Goal: Obtain resource: Obtain resource

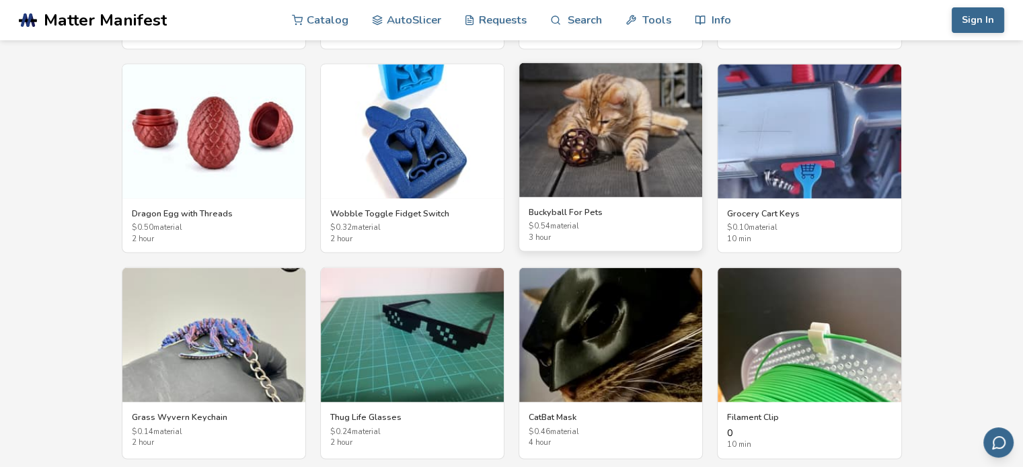
scroll to position [2553, 0]
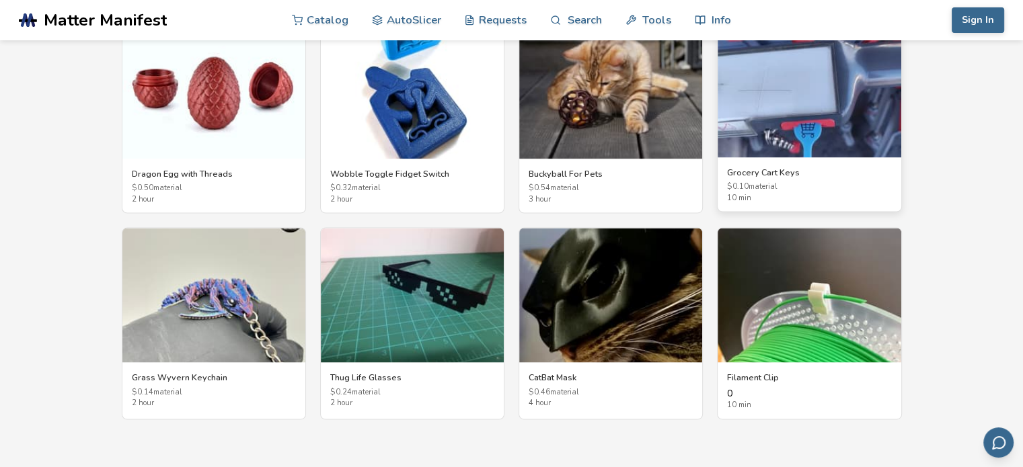
click at [766, 167] on h3 "Grocery Cart Keys" at bounding box center [809, 172] width 164 height 11
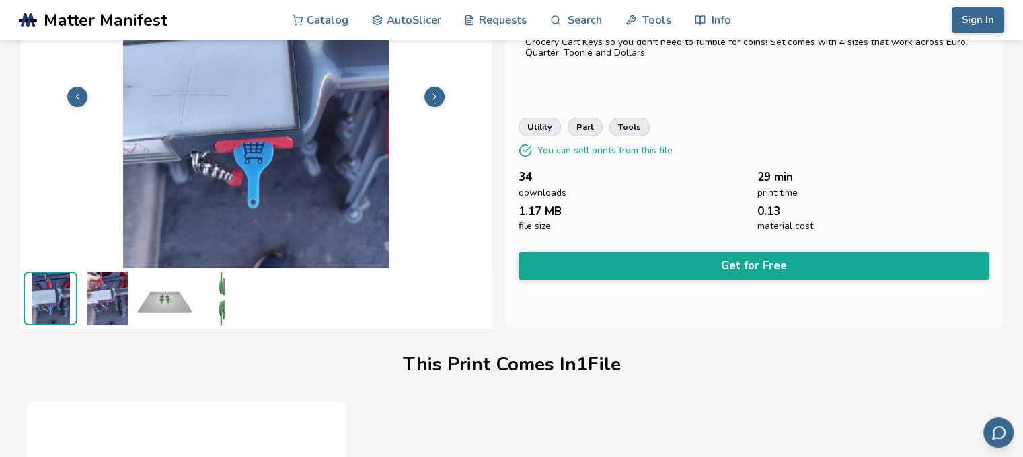
scroll to position [135, 0]
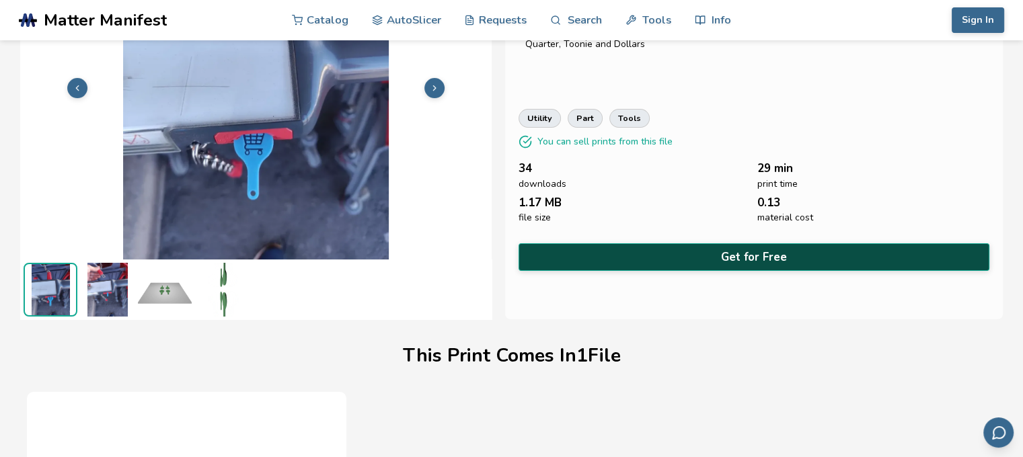
click at [772, 254] on button "Get for Free" at bounding box center [754, 257] width 471 height 28
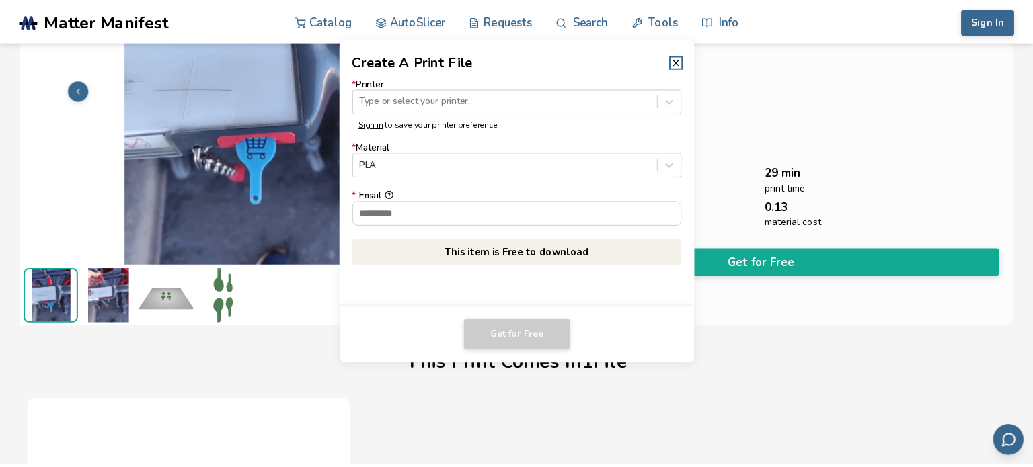
scroll to position [133, 0]
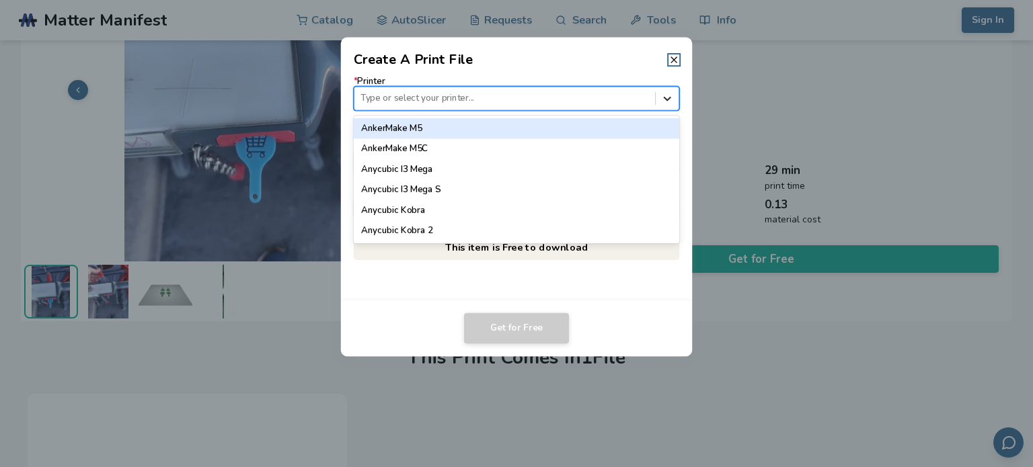
click at [674, 102] on div at bounding box center [667, 98] width 23 height 23
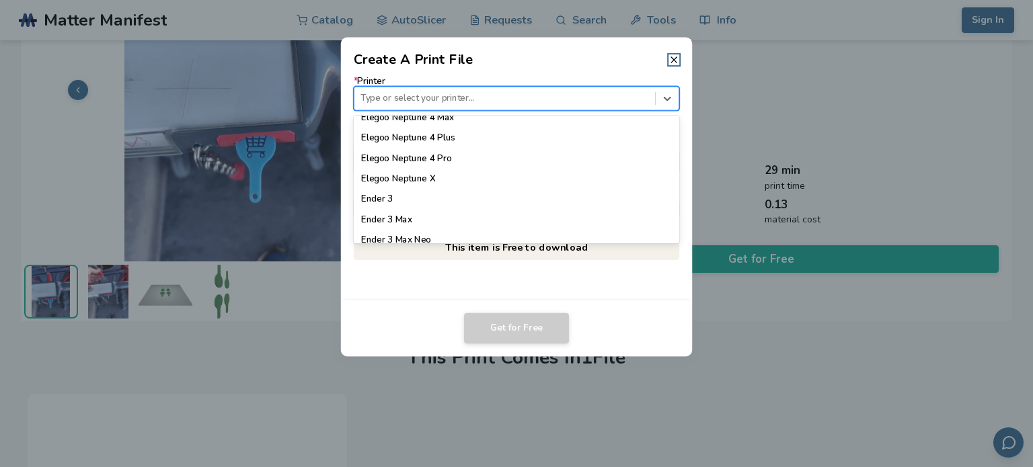
scroll to position [696, 0]
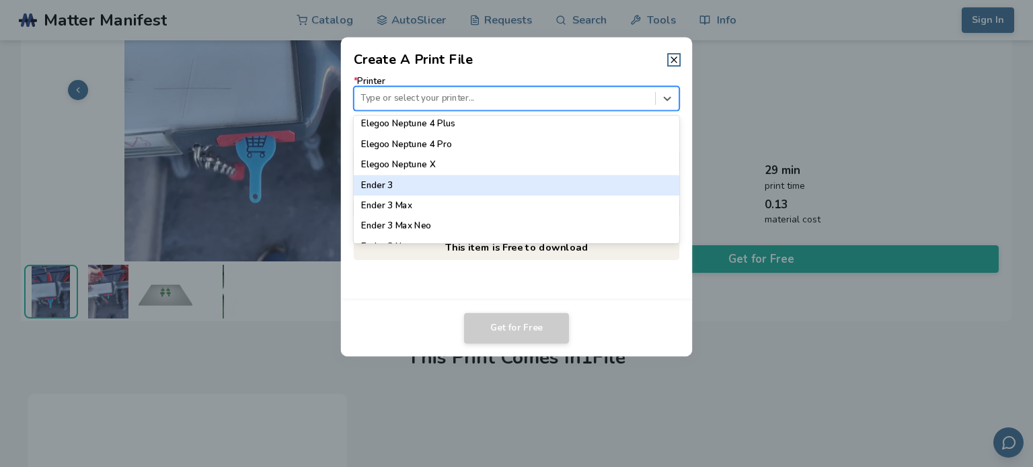
click at [415, 187] on div "Ender 3" at bounding box center [517, 186] width 326 height 20
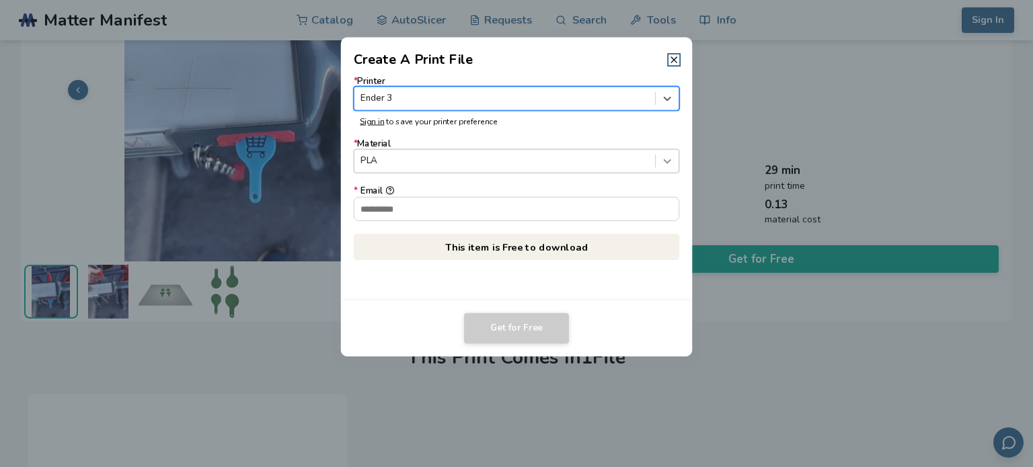
click at [662, 163] on icon at bounding box center [667, 161] width 13 height 13
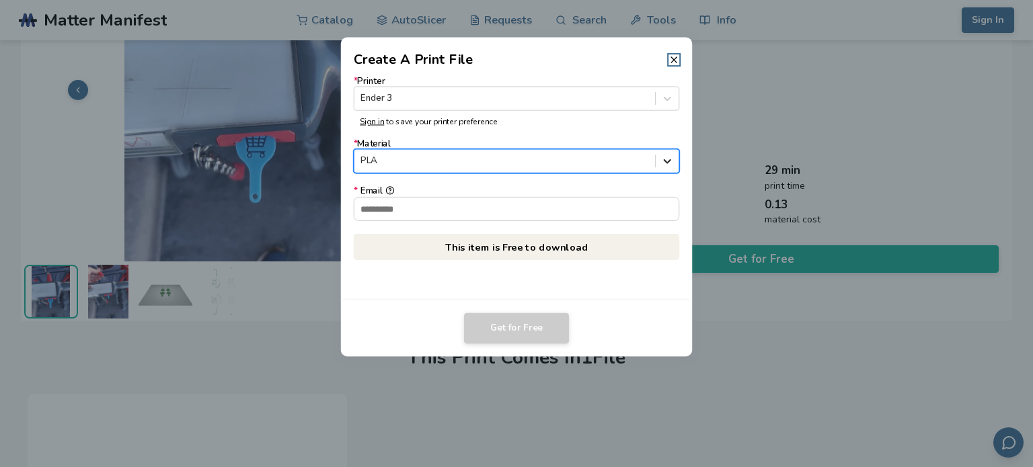
click at [662, 163] on icon at bounding box center [667, 161] width 13 height 13
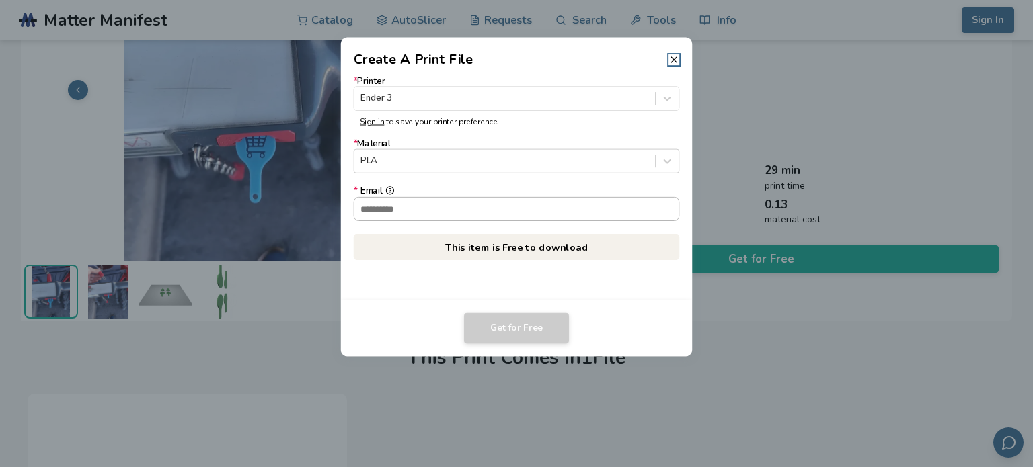
click at [526, 206] on input "* Email" at bounding box center [516, 208] width 325 height 23
click at [400, 204] on input "* Email" at bounding box center [516, 208] width 325 height 23
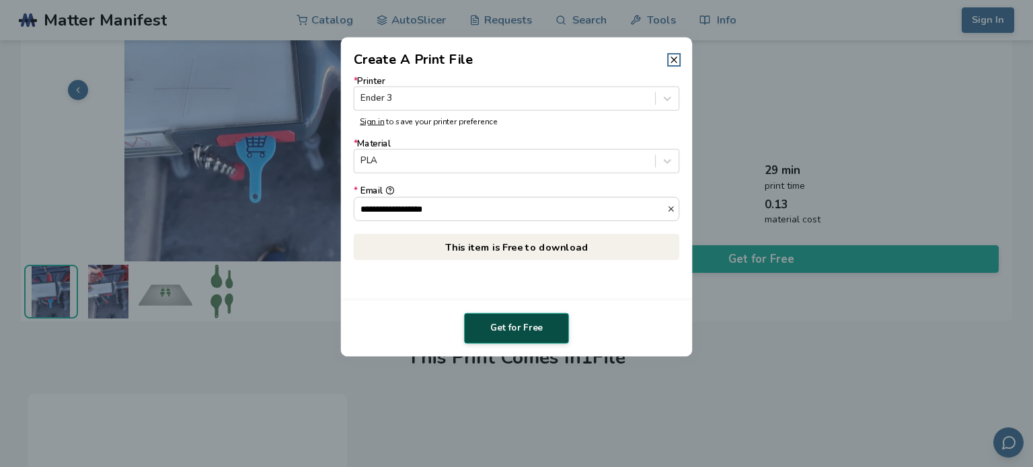
type input "**********"
click at [511, 321] on button "Get for Free" at bounding box center [516, 328] width 105 height 31
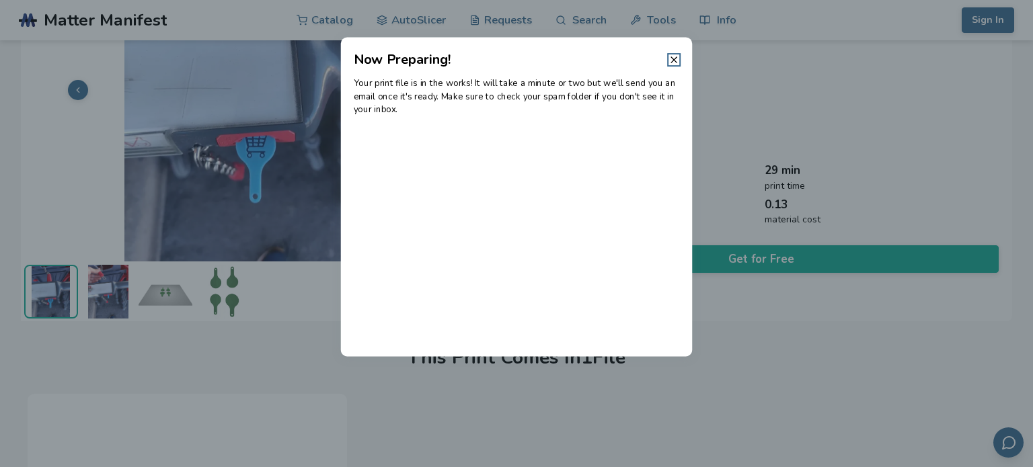
click at [133, 18] on dialog "Now Preparing! Your print file is in the works! It will take a minute or two bu…" at bounding box center [516, 233] width 981 height 444
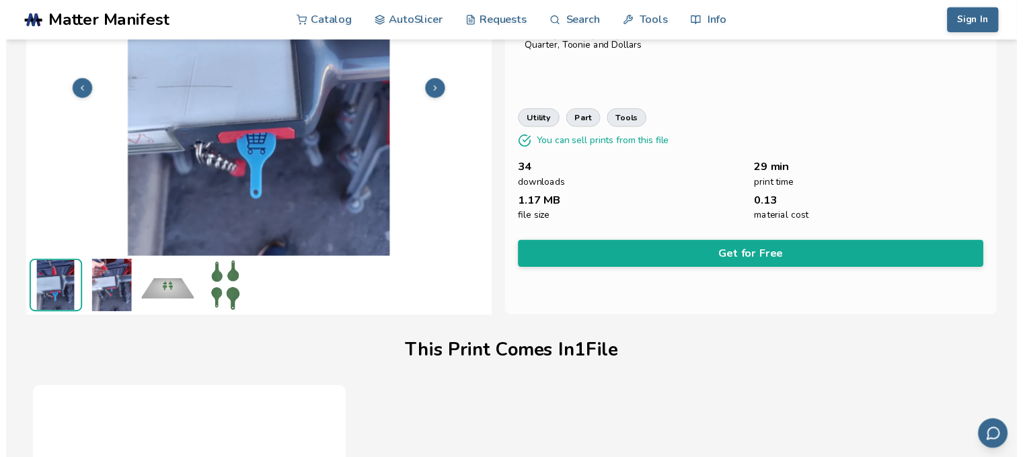
scroll to position [135, 0]
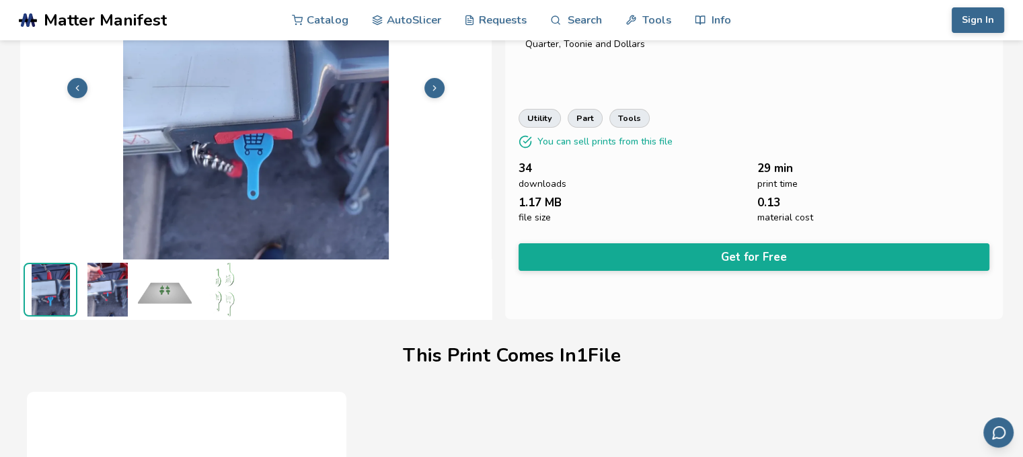
click at [133, 18] on span "Matter Manifest" at bounding box center [105, 20] width 123 height 19
